Goal: Information Seeking & Learning: Learn about a topic

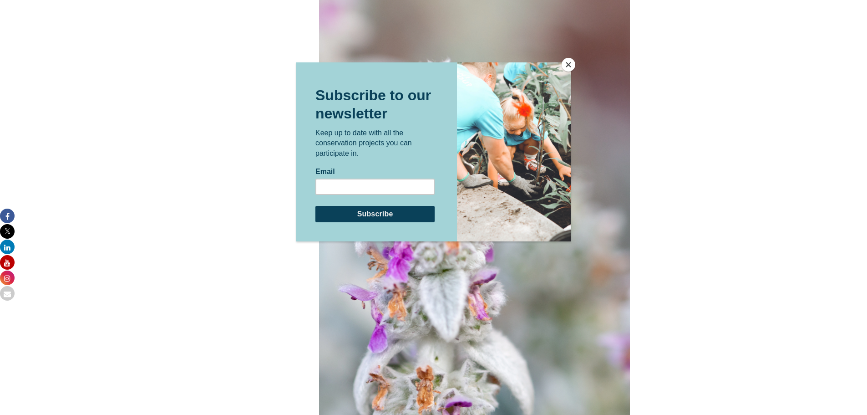
scroll to position [2427, 0]
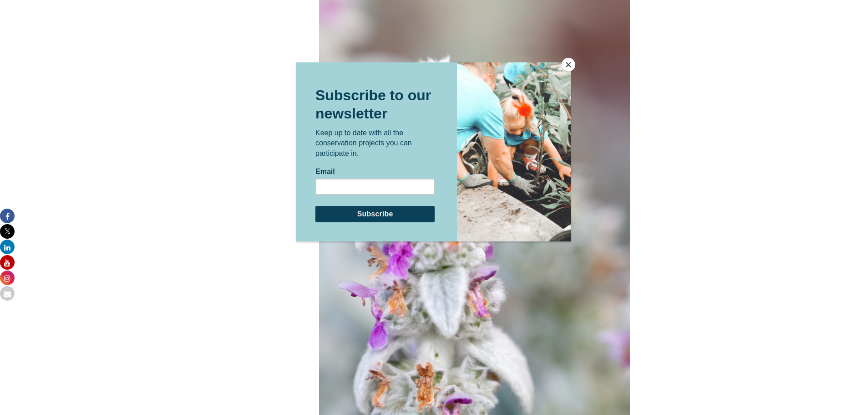
click at [565, 65] on button "Close" at bounding box center [569, 65] width 14 height 14
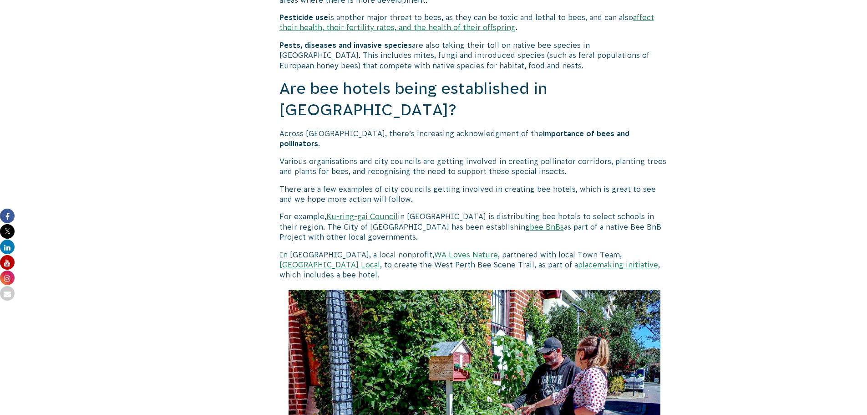
scroll to position [3064, 0]
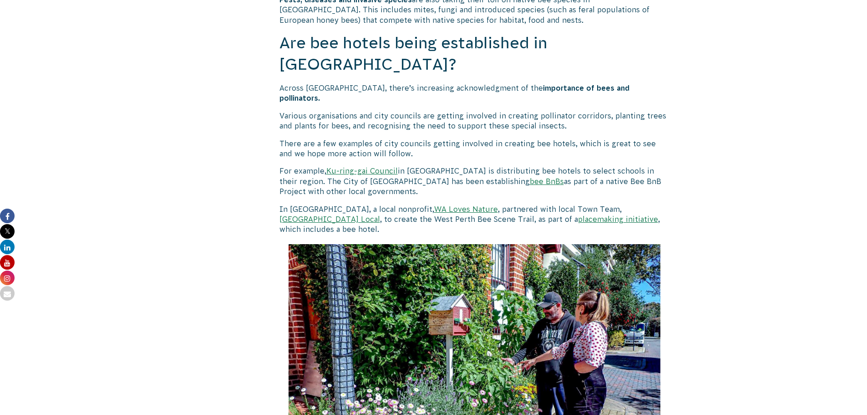
click at [434, 205] on link "WA Loves Nature" at bounding box center [466, 209] width 64 height 8
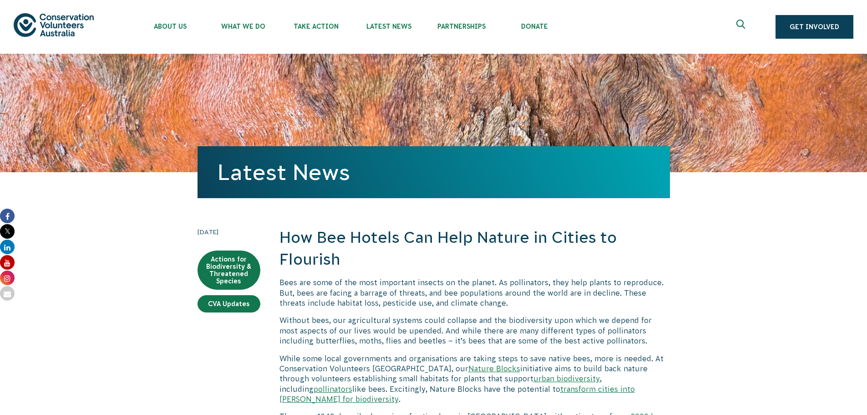
scroll to position [3064, 0]
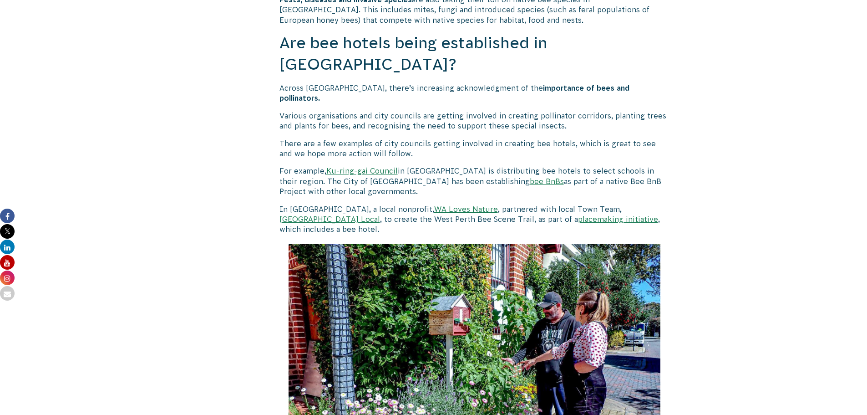
click at [447, 244] on img at bounding box center [475, 383] width 372 height 279
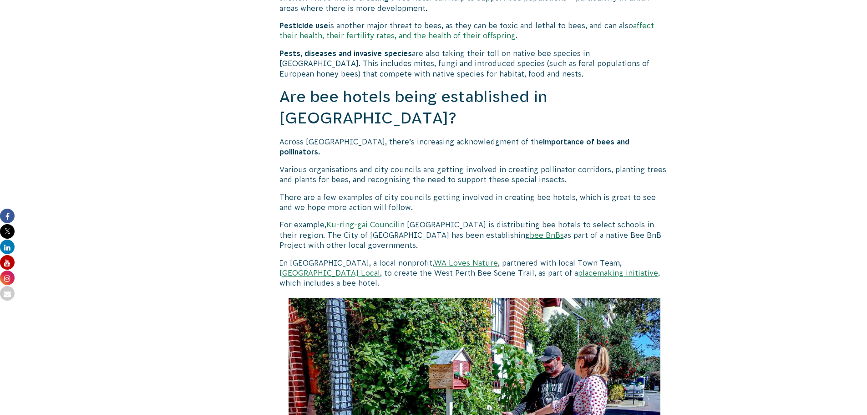
scroll to position [2928, 0]
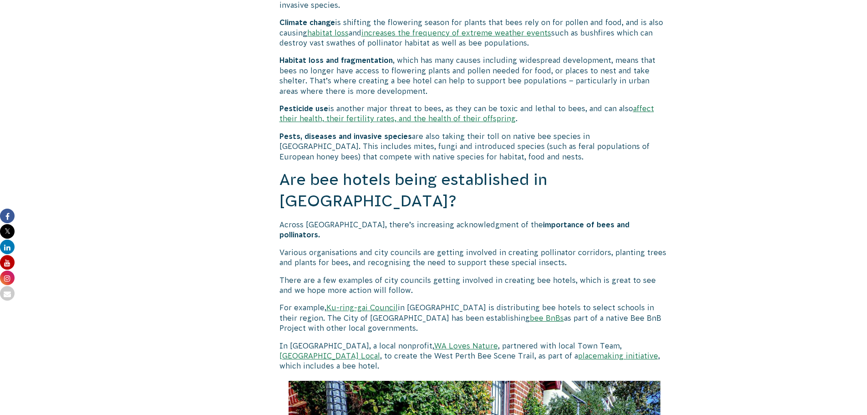
click at [530, 314] on link "bee BnBs" at bounding box center [547, 318] width 34 height 8
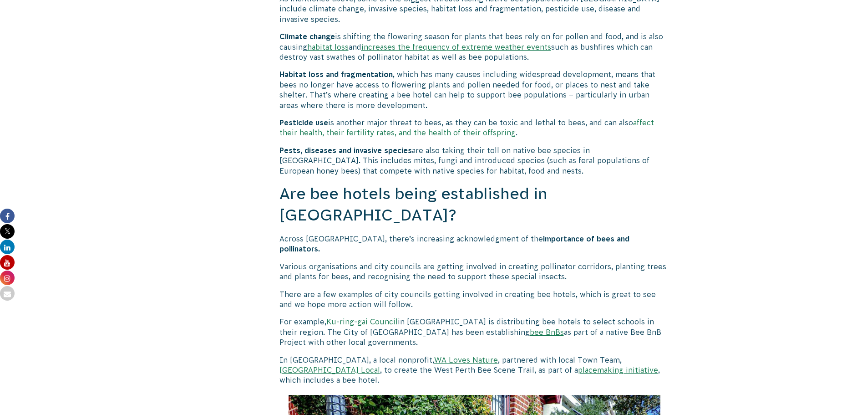
scroll to position [2959, 0]
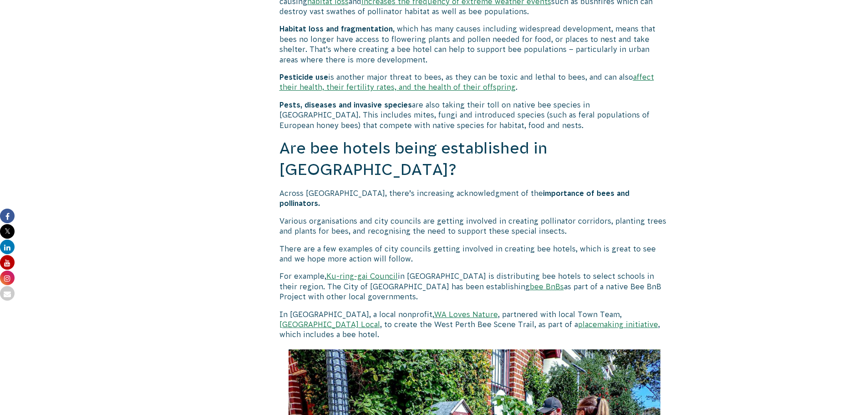
click at [380, 272] on link "Ku-ring-gai Council" at bounding box center [361, 276] width 71 height 8
